Goal: Task Accomplishment & Management: Use online tool/utility

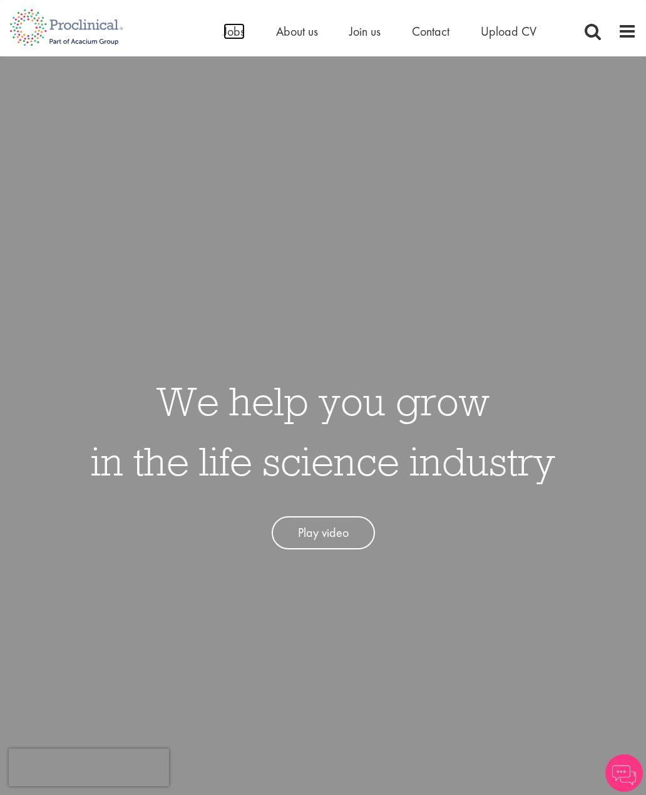
click at [244, 25] on span "Jobs" at bounding box center [234, 31] width 21 height 16
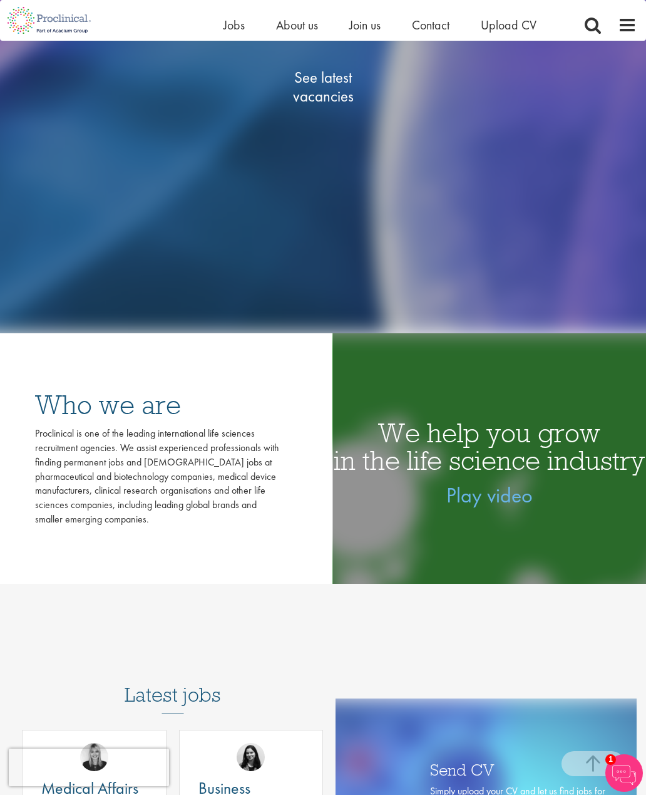
scroll to position [418, 0]
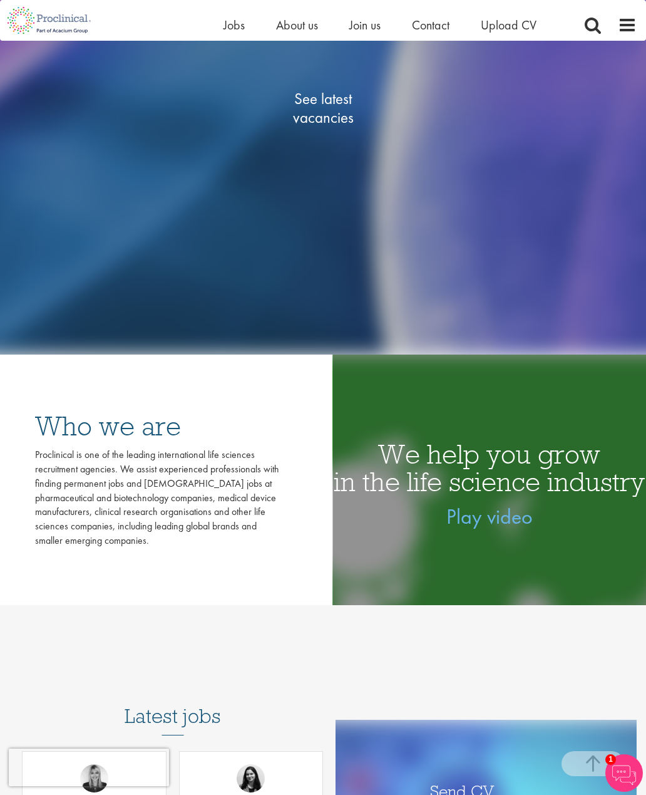
click at [326, 127] on span "See latest vacancies" at bounding box center [322, 109] width 125 height 38
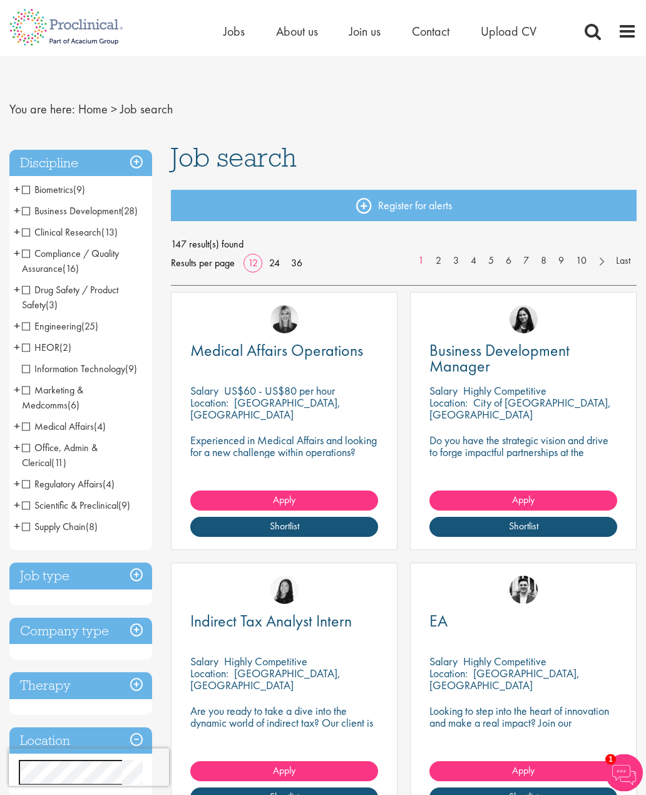
scroll to position [6, 0]
click at [24, 209] on span "Business Development" at bounding box center [71, 210] width 99 height 13
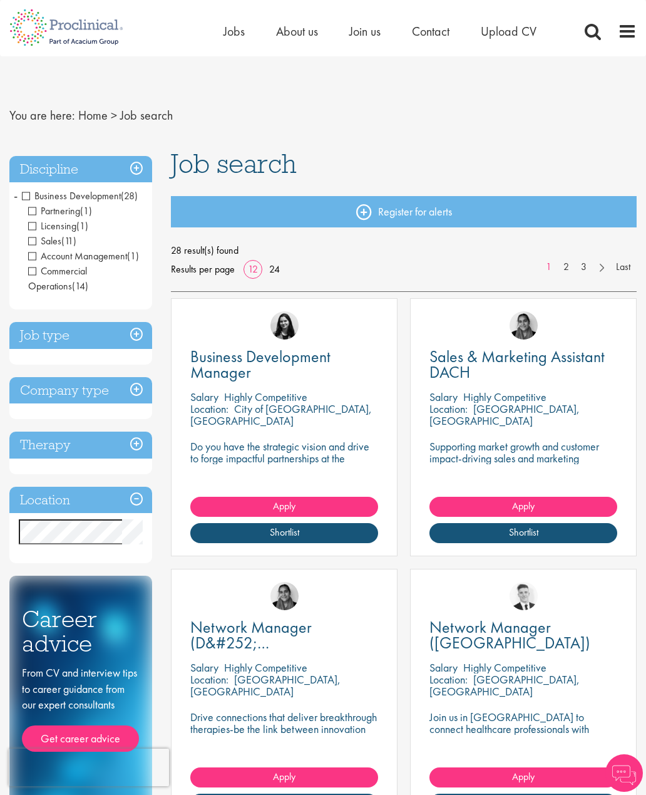
click at [34, 193] on span "Business Development" at bounding box center [71, 195] width 99 height 13
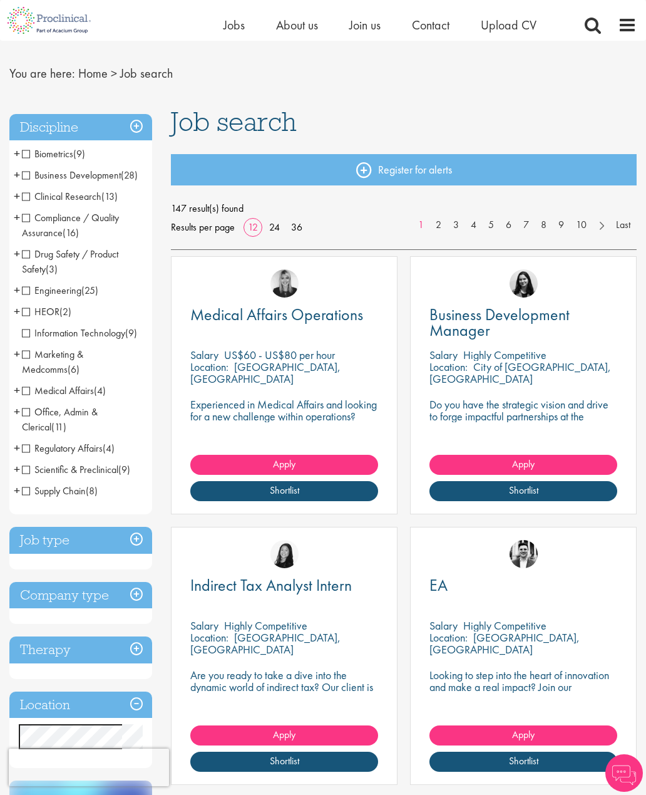
scroll to position [37, 0]
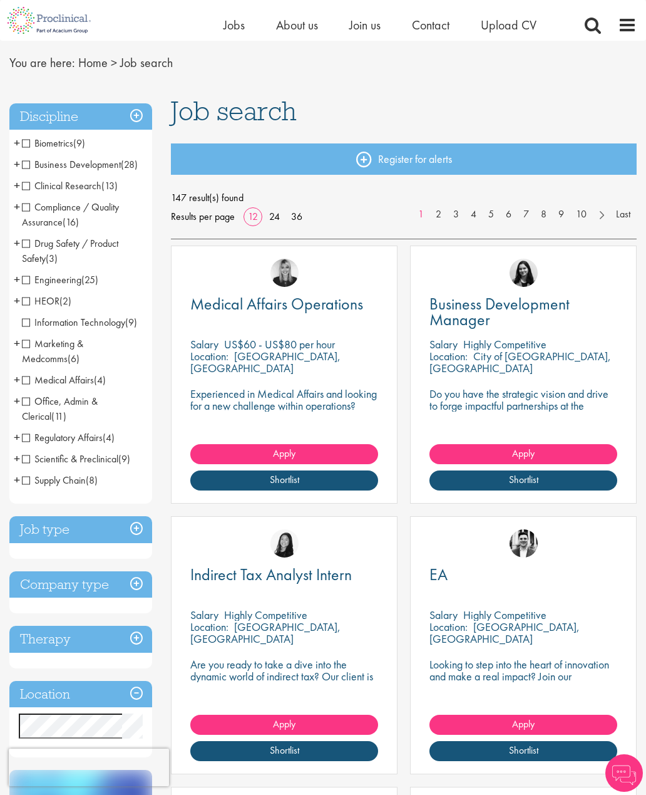
click at [33, 300] on span "HEOR" at bounding box center [41, 300] width 38 height 13
